Goal: Book appointment/travel/reservation

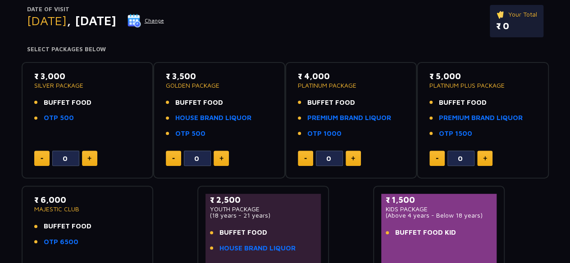
scroll to position [96, 0]
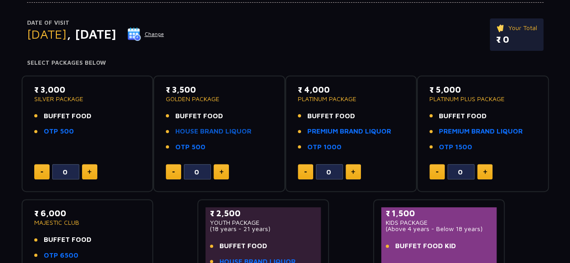
click at [225, 127] on link "HOUSE BRAND LIQUOR" at bounding box center [213, 132] width 76 height 10
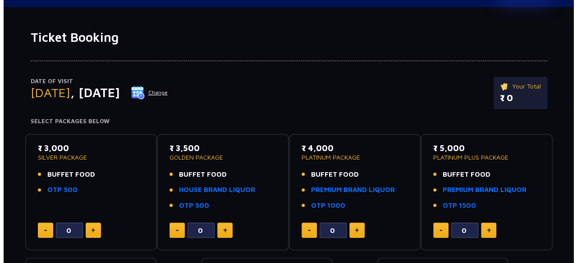
scroll to position [51, 0]
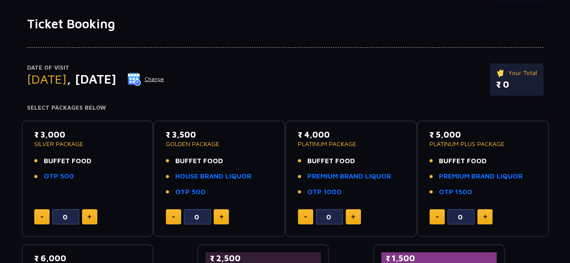
click at [164, 72] on button "Change" at bounding box center [145, 79] width 37 height 14
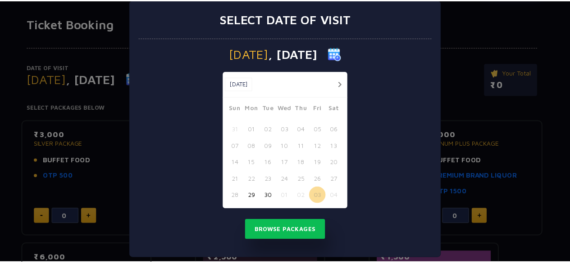
scroll to position [20, 0]
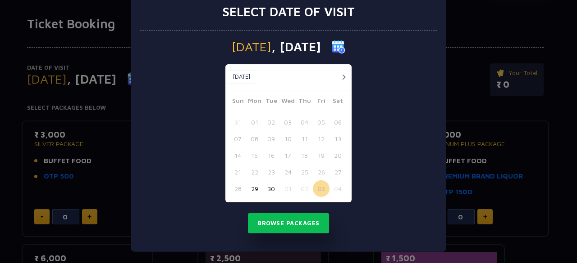
click at [283, 188] on button "01" at bounding box center [287, 189] width 17 height 17
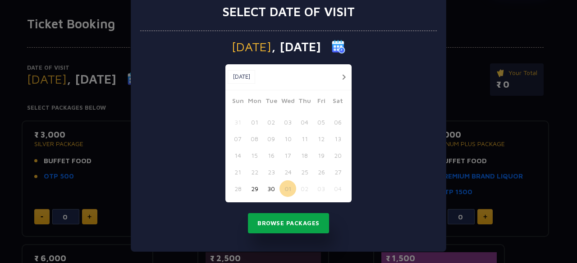
click at [291, 221] on button "Browse Packages" at bounding box center [288, 223] width 81 height 21
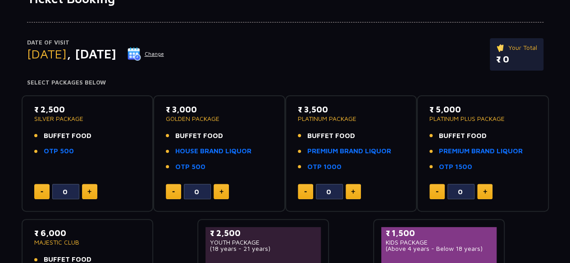
scroll to position [96, 0]
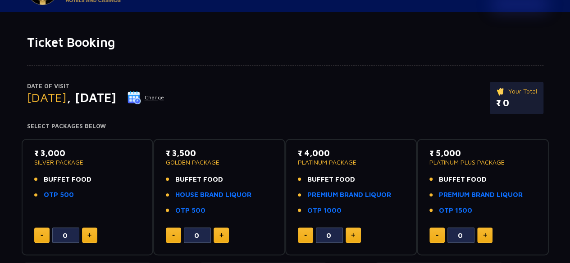
scroll to position [45, 0]
